Goal: Task Accomplishment & Management: Manage account settings

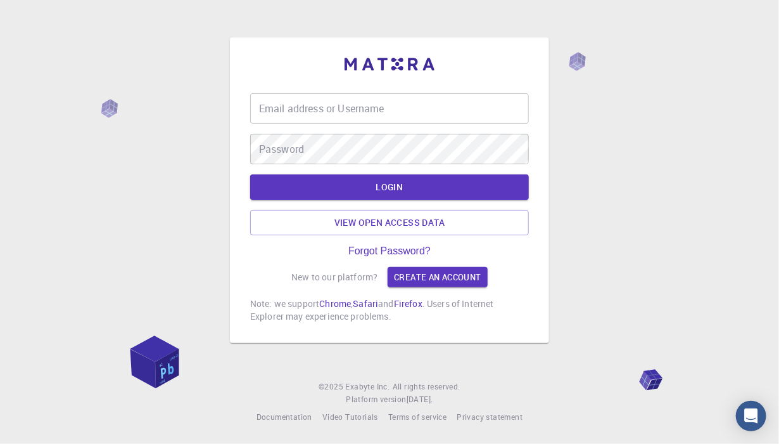
click at [382, 108] on input "Email address or Username" at bounding box center [389, 108] width 279 height 30
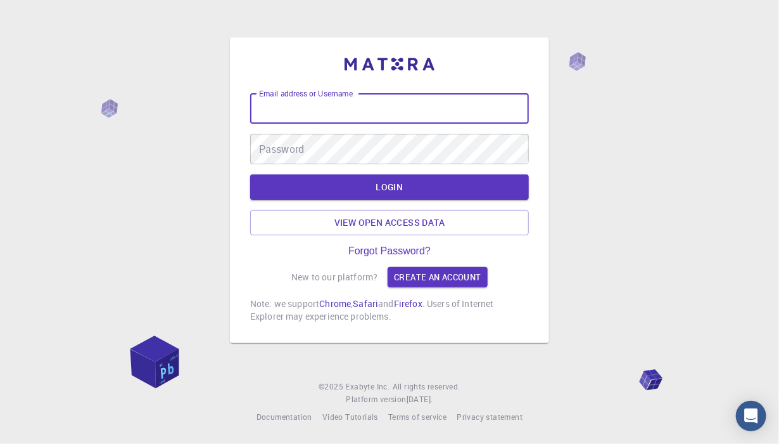
type input "[EMAIL_ADDRESS][DOMAIN_NAME]"
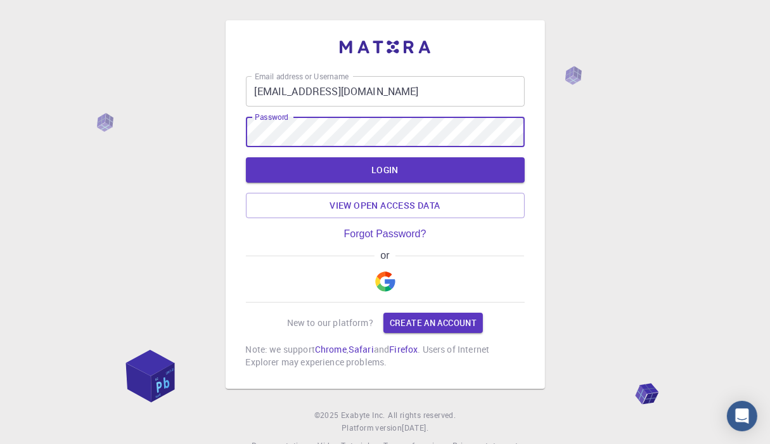
click at [246, 157] on button "LOGIN" at bounding box center [385, 169] width 279 height 25
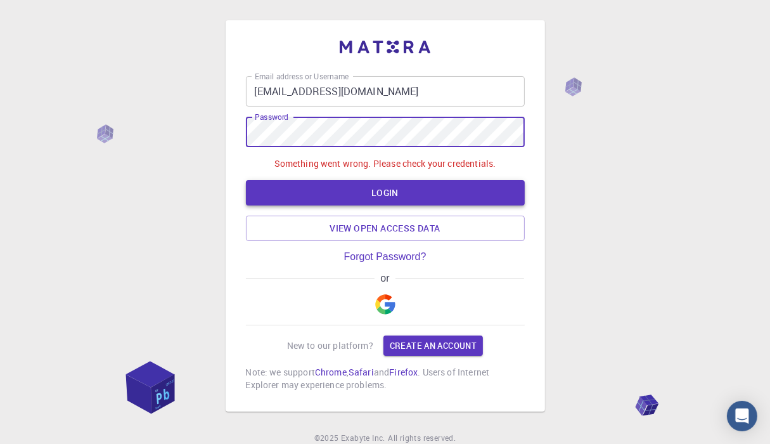
click at [411, 187] on button "LOGIN" at bounding box center [385, 192] width 279 height 25
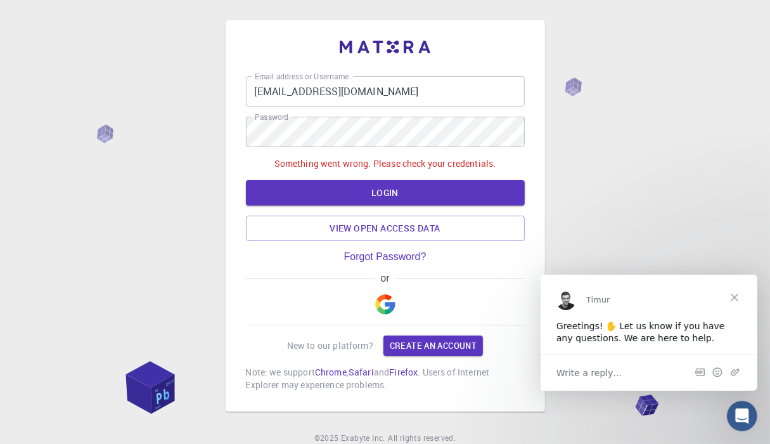
click at [737, 298] on span "Close" at bounding box center [734, 297] width 46 height 46
